Goal: Entertainment & Leisure: Consume media (video, audio)

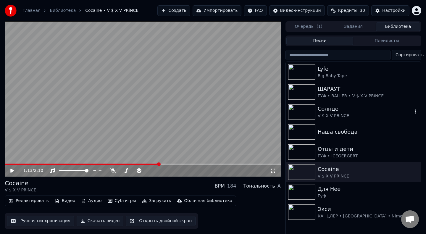
scroll to position [3, 5]
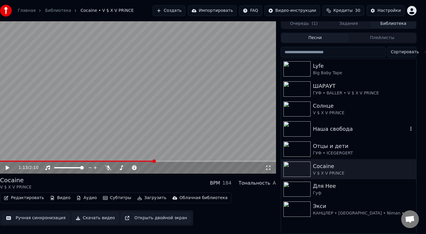
click at [321, 133] on div "Наша свобода" at bounding box center [360, 129] width 95 height 8
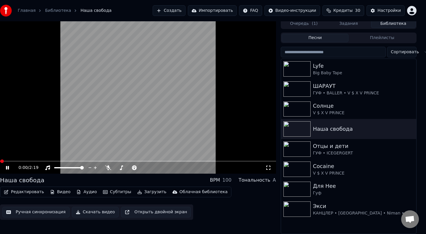
click at [128, 103] on video at bounding box center [138, 95] width 276 height 155
click at [12, 161] on span at bounding box center [138, 161] width 276 height 1
click at [32, 161] on span at bounding box center [138, 161] width 276 height 1
drag, startPoint x: 75, startPoint y: 169, endPoint x: 46, endPoint y: 169, distance: 28.1
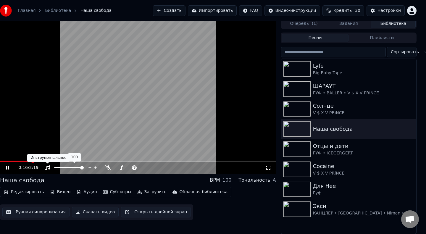
click at [46, 169] on div at bounding box center [72, 168] width 54 height 6
click at [154, 73] on video at bounding box center [138, 95] width 276 height 155
click at [302, 144] on img at bounding box center [296, 148] width 27 height 15
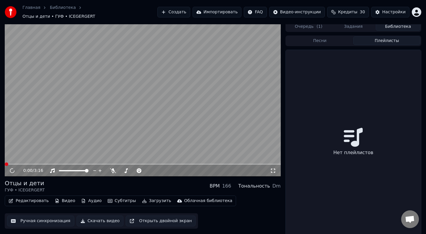
click at [377, 40] on button "Плейлисты" at bounding box center [386, 40] width 67 height 9
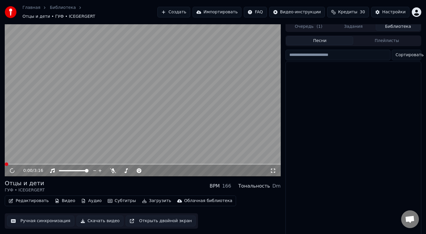
click at [324, 39] on button "Песни" at bounding box center [319, 40] width 67 height 9
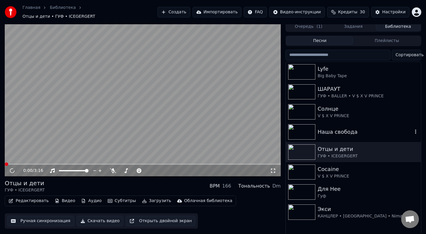
click at [306, 130] on img at bounding box center [301, 131] width 27 height 15
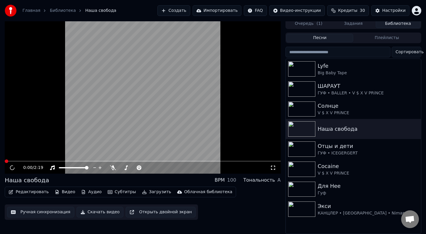
scroll to position [3, 5]
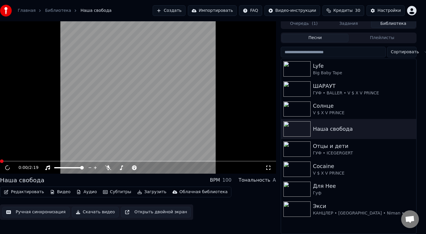
click at [135, 100] on video at bounding box center [138, 95] width 276 height 155
click at [28, 161] on span at bounding box center [138, 161] width 276 height 1
click at [97, 161] on span at bounding box center [138, 161] width 276 height 1
click at [227, 72] on video at bounding box center [138, 95] width 276 height 155
click at [377, 11] on button "Настройки" at bounding box center [385, 10] width 38 height 11
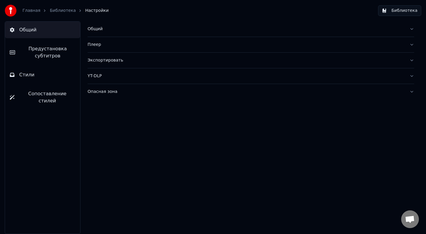
click at [101, 30] on div "Общий" at bounding box center [246, 29] width 317 height 6
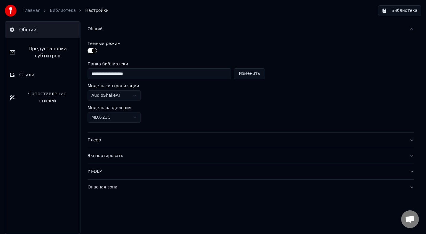
click at [33, 12] on link "Главная" at bounding box center [31, 11] width 18 height 6
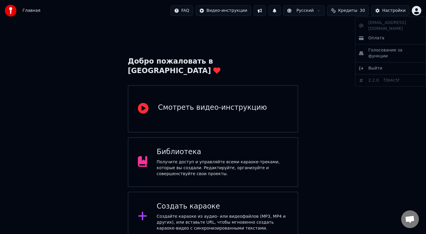
click at [417, 11] on html "Главная FAQ Видео-инструкции Русский Кредиты 30 Настройки Добро пожаловать в Yo…" at bounding box center [213, 120] width 426 height 241
click at [353, 77] on html "Главная FAQ Видео-инструкции Русский Кредиты 30 Настройки Добро пожаловать в Yo…" at bounding box center [213, 120] width 426 height 241
click at [208, 137] on div "Библиотека Получите доступ и управляйте всеми караоке-треками, которые вы созда…" at bounding box center [213, 162] width 170 height 50
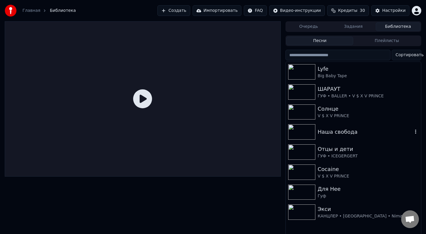
click at [321, 138] on div "Наша свобода" at bounding box center [353, 132] width 135 height 20
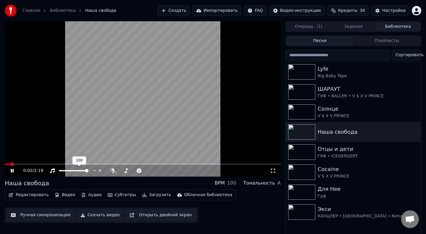
click at [164, 159] on div "0:02 / 2:19" at bounding box center [143, 98] width 276 height 155
click at [203, 102] on video at bounding box center [143, 98] width 276 height 155
click at [164, 83] on video at bounding box center [143, 98] width 276 height 155
